Goal: Information Seeking & Learning: Learn about a topic

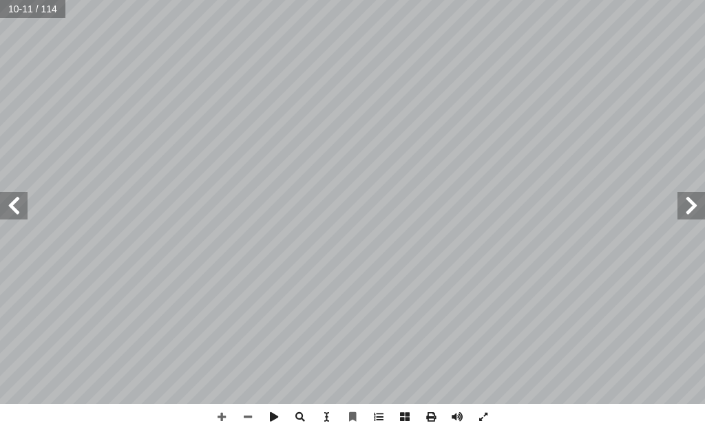
scroll to position [0, 43]
click at [13, 207] on span at bounding box center [14, 206] width 28 height 28
click at [692, 215] on span at bounding box center [691, 206] width 28 height 28
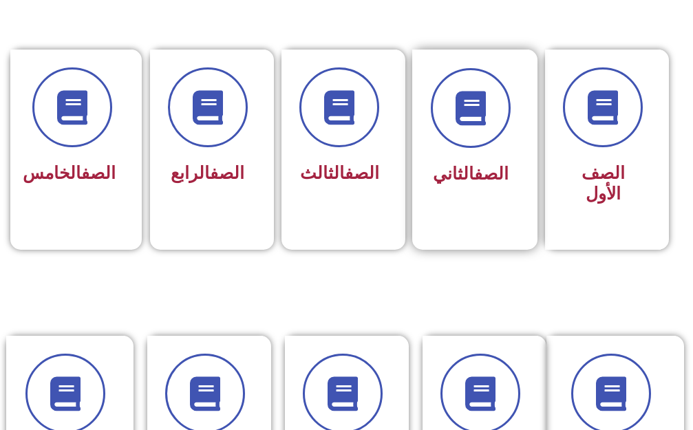
scroll to position [482, 0]
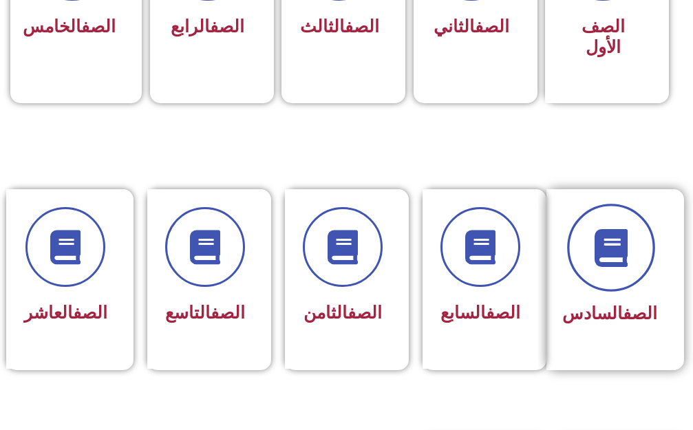
click at [622, 237] on icon at bounding box center [611, 248] width 38 height 38
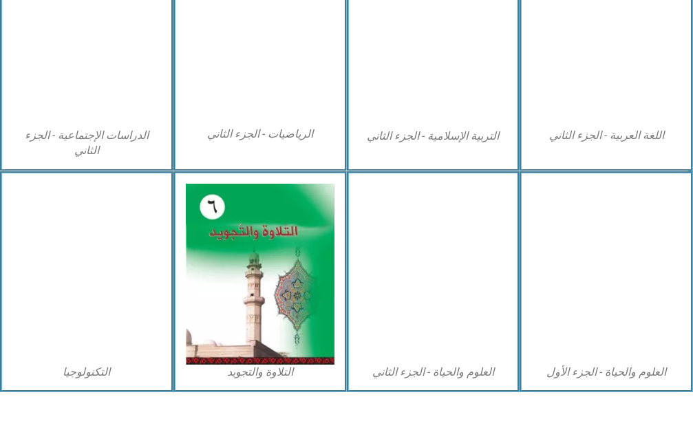
scroll to position [797, 0]
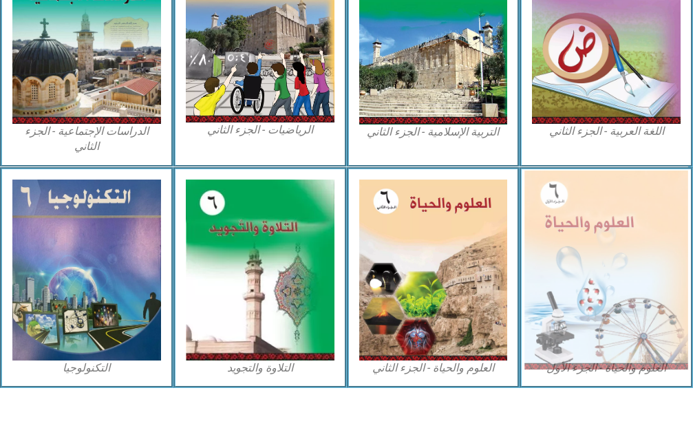
click at [583, 207] on img at bounding box center [606, 270] width 163 height 200
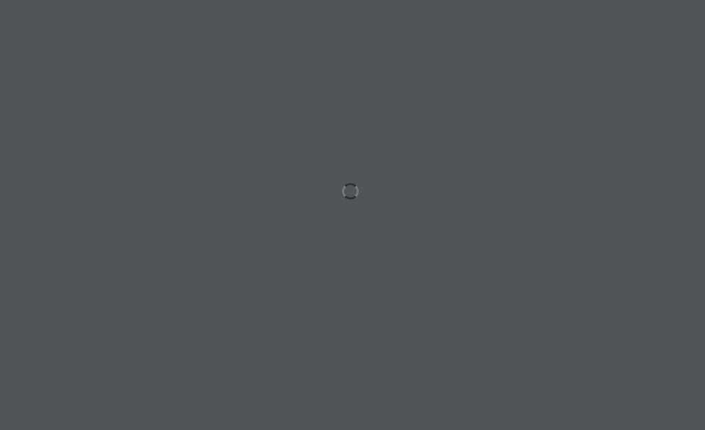
scroll to position [0, 43]
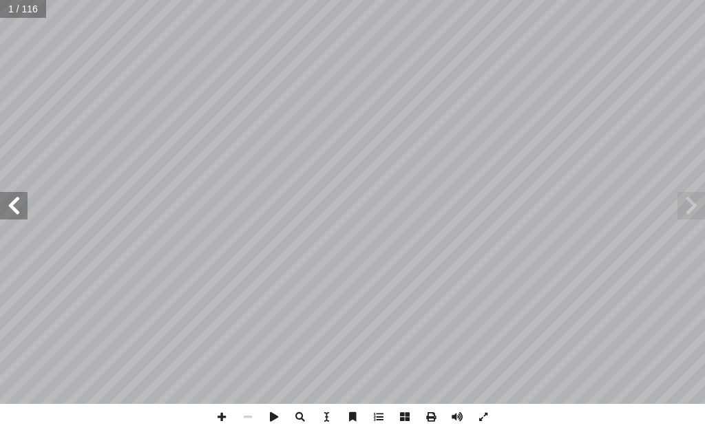
click at [21, 207] on span at bounding box center [14, 206] width 28 height 28
click at [12, 204] on span at bounding box center [14, 206] width 28 height 28
click at [15, 198] on span at bounding box center [14, 206] width 28 height 28
click at [17, 200] on span at bounding box center [14, 206] width 28 height 28
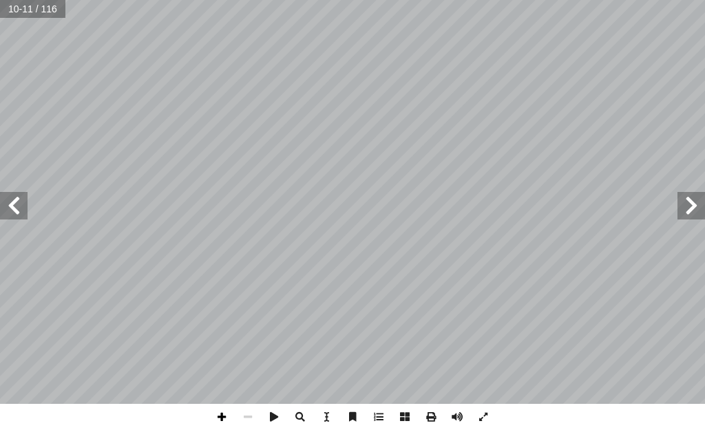
click at [220, 418] on span at bounding box center [222, 417] width 26 height 26
click at [691, 204] on span at bounding box center [691, 206] width 28 height 28
click at [18, 208] on span at bounding box center [14, 206] width 28 height 28
click at [249, 419] on span at bounding box center [248, 417] width 26 height 26
click at [225, 416] on span at bounding box center [222, 417] width 26 height 26
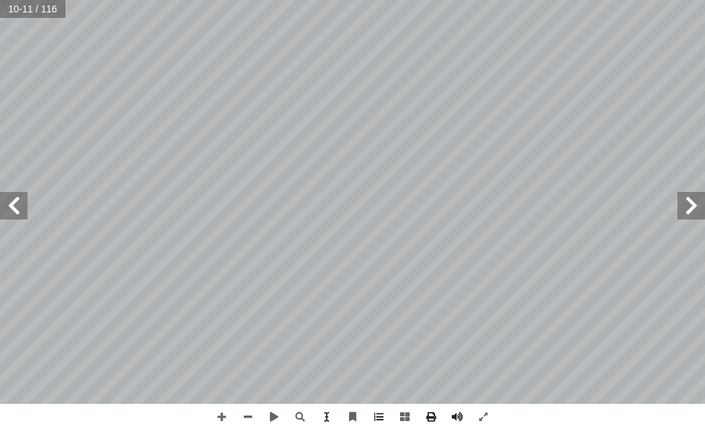
click at [24, 212] on span at bounding box center [14, 206] width 28 height 28
click at [689, 204] on span at bounding box center [691, 206] width 28 height 28
